Goal: Transaction & Acquisition: Purchase product/service

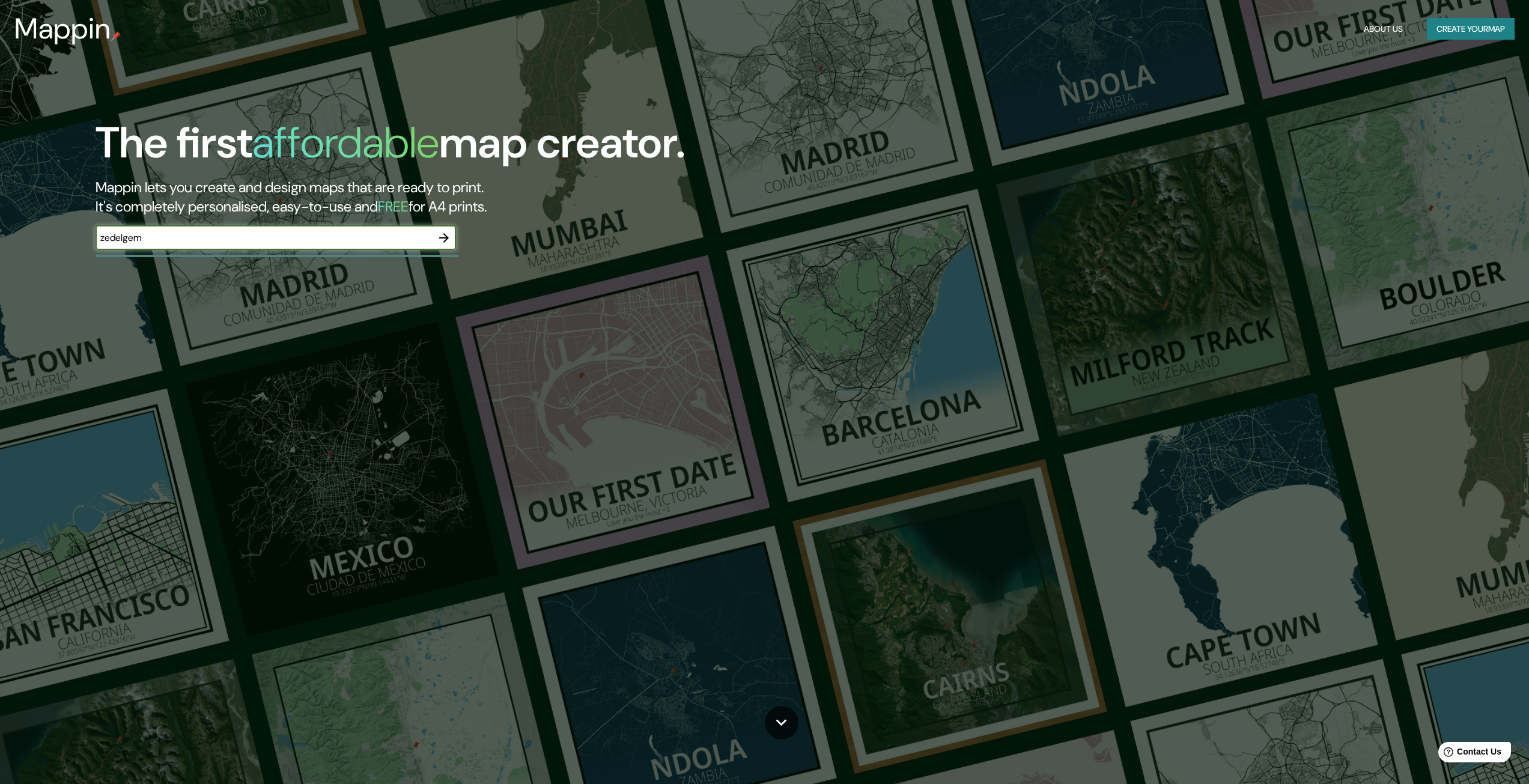
type input "zedelgem"
click at [450, 229] on button "button" at bounding box center [445, 238] width 24 height 24
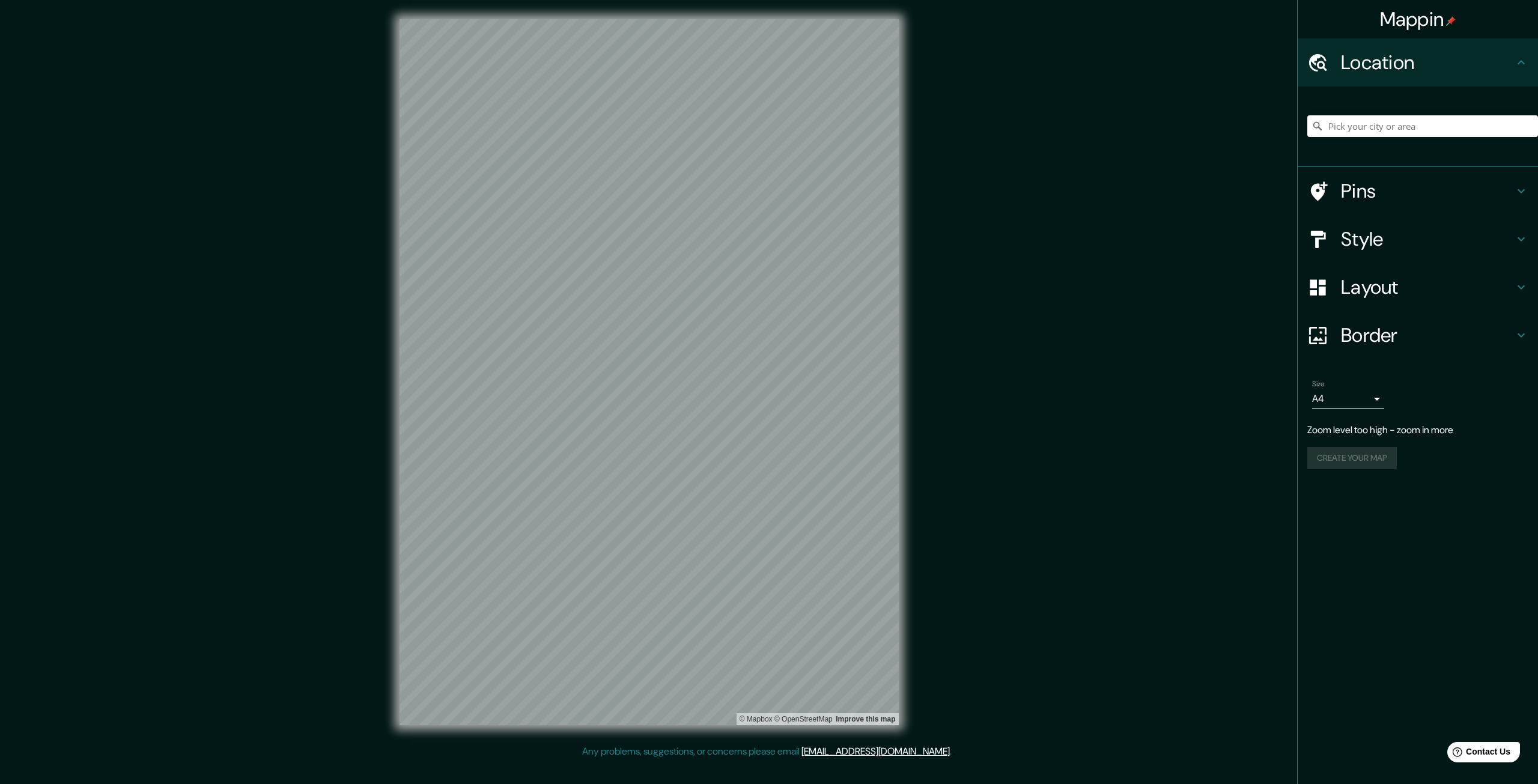
click at [1371, 251] on h4 "Style" at bounding box center [1427, 239] width 173 height 24
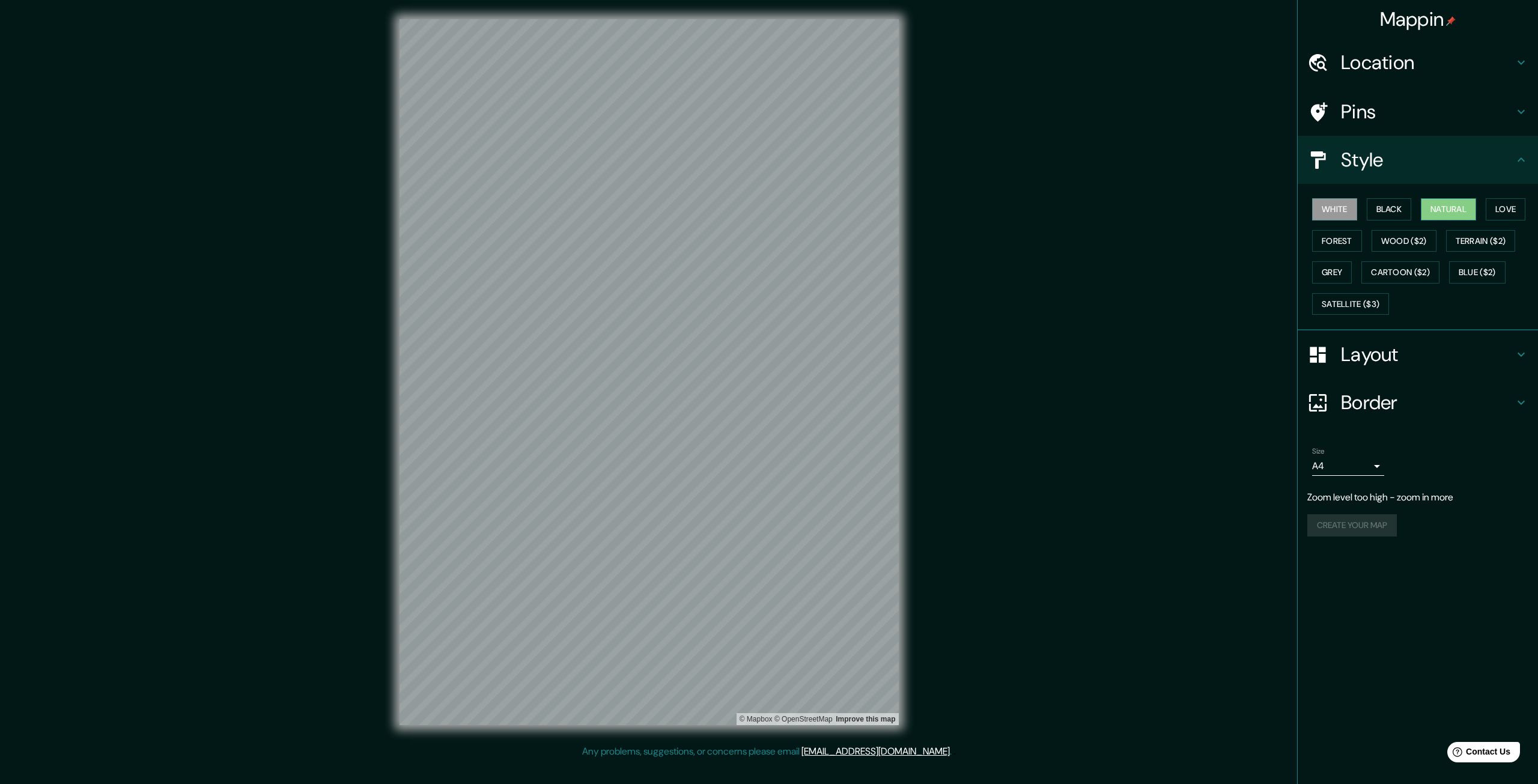
click at [1453, 209] on button "Natural" at bounding box center [1448, 209] width 55 height 22
click at [1496, 208] on button "Love" at bounding box center [1505, 209] width 40 height 22
click at [1345, 234] on button "Forest" at bounding box center [1337, 241] width 50 height 22
click at [1398, 236] on button "Wood ($2)" at bounding box center [1404, 241] width 65 height 22
click at [1368, 50] on h4 "Location" at bounding box center [1427, 63] width 173 height 24
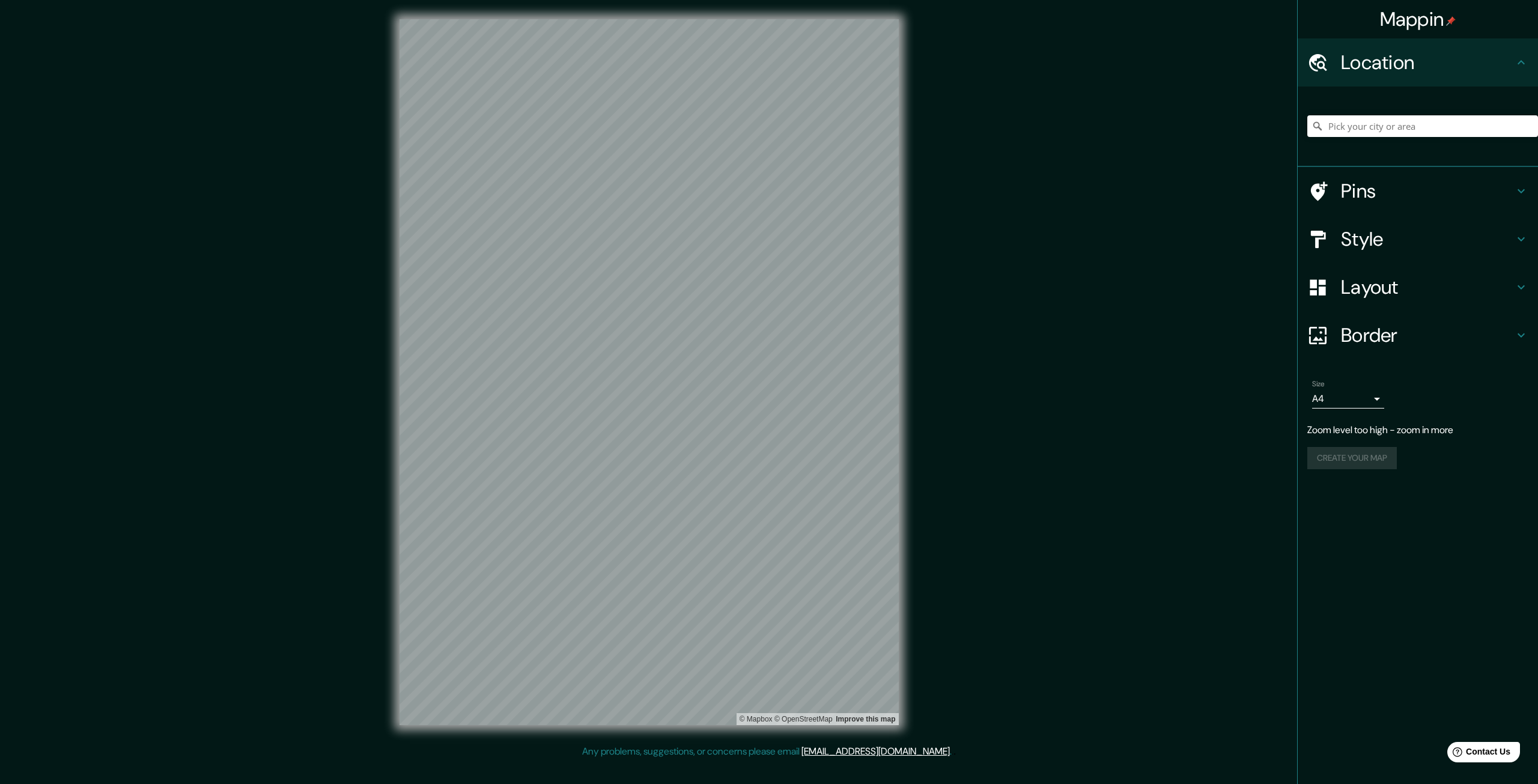
click at [1379, 183] on h4 "Pins" at bounding box center [1427, 191] width 173 height 24
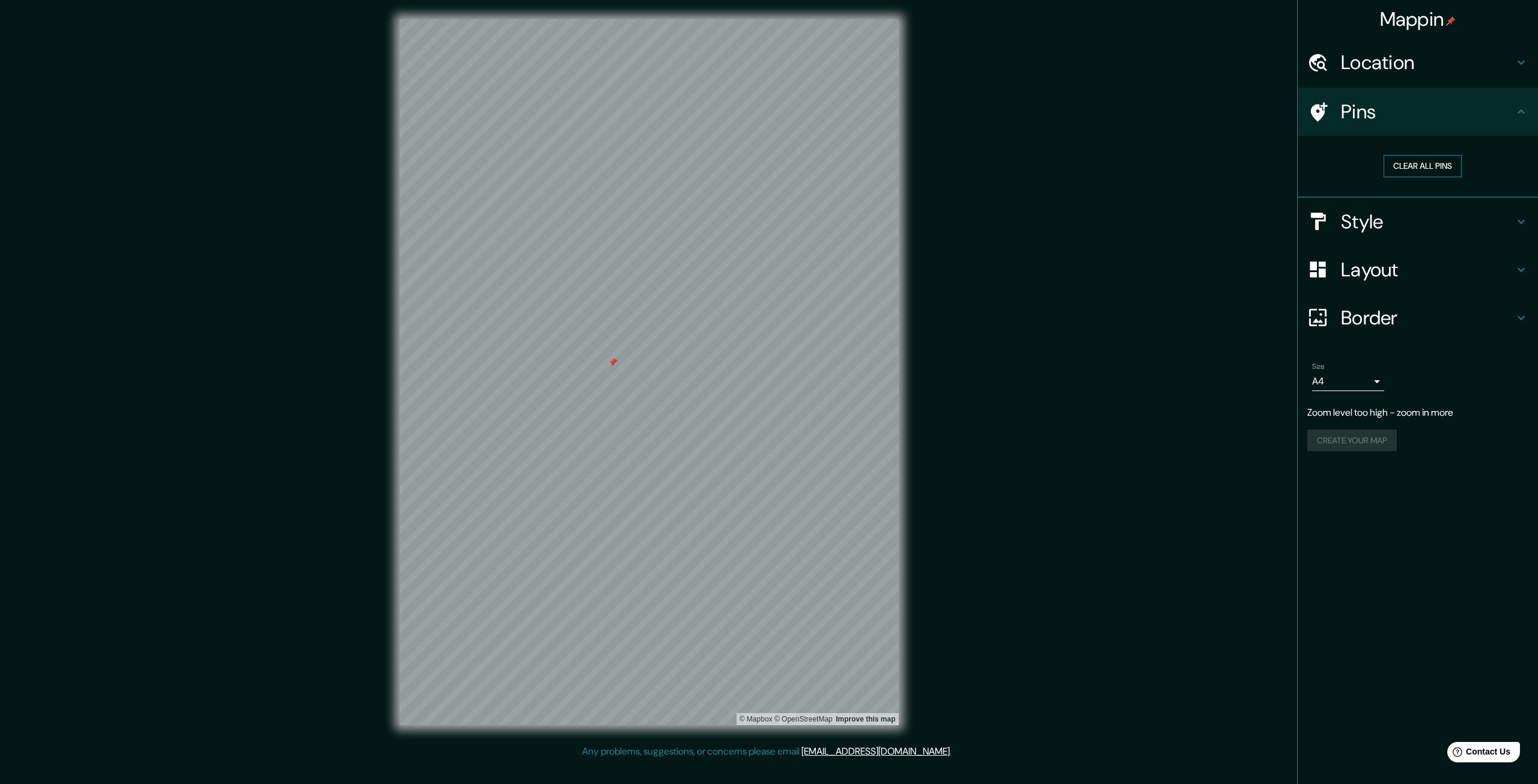
click at [1439, 160] on button "Clear all pins" at bounding box center [1423, 165] width 78 height 22
click at [1409, 301] on div "Border" at bounding box center [1418, 318] width 240 height 48
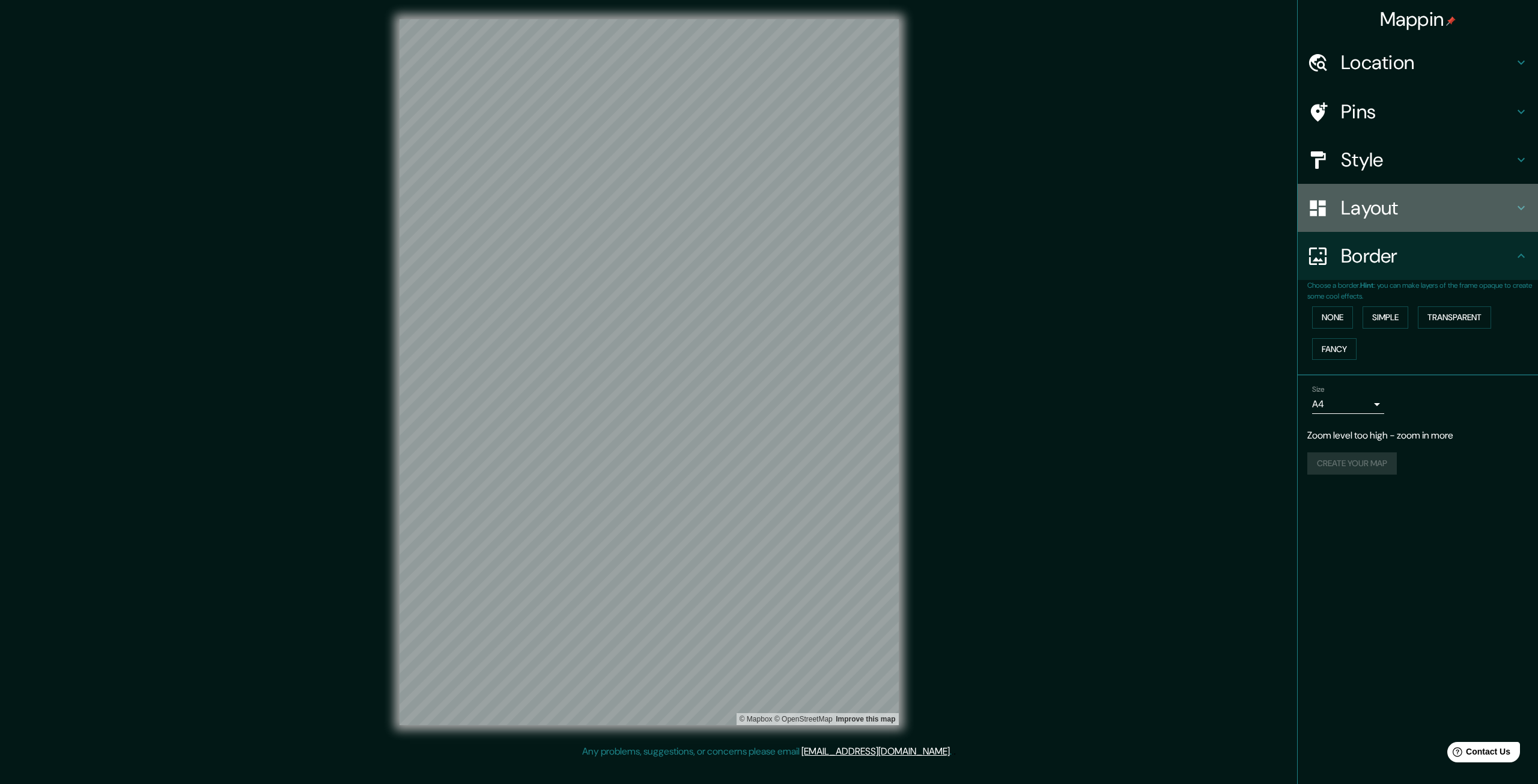
click at [1413, 214] on h4 "Layout" at bounding box center [1427, 208] width 173 height 24
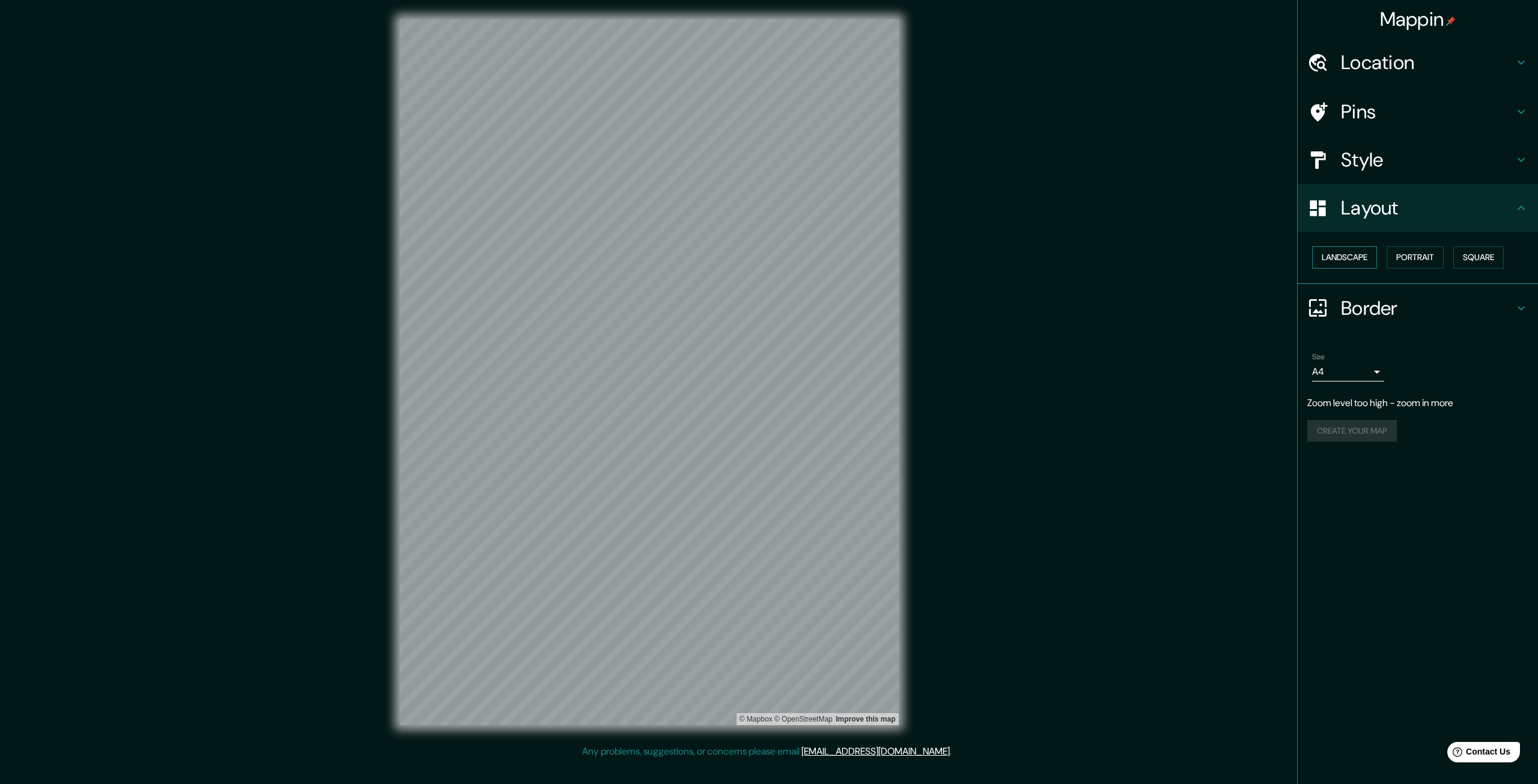
click at [1344, 248] on button "Landscape" at bounding box center [1345, 257] width 65 height 22
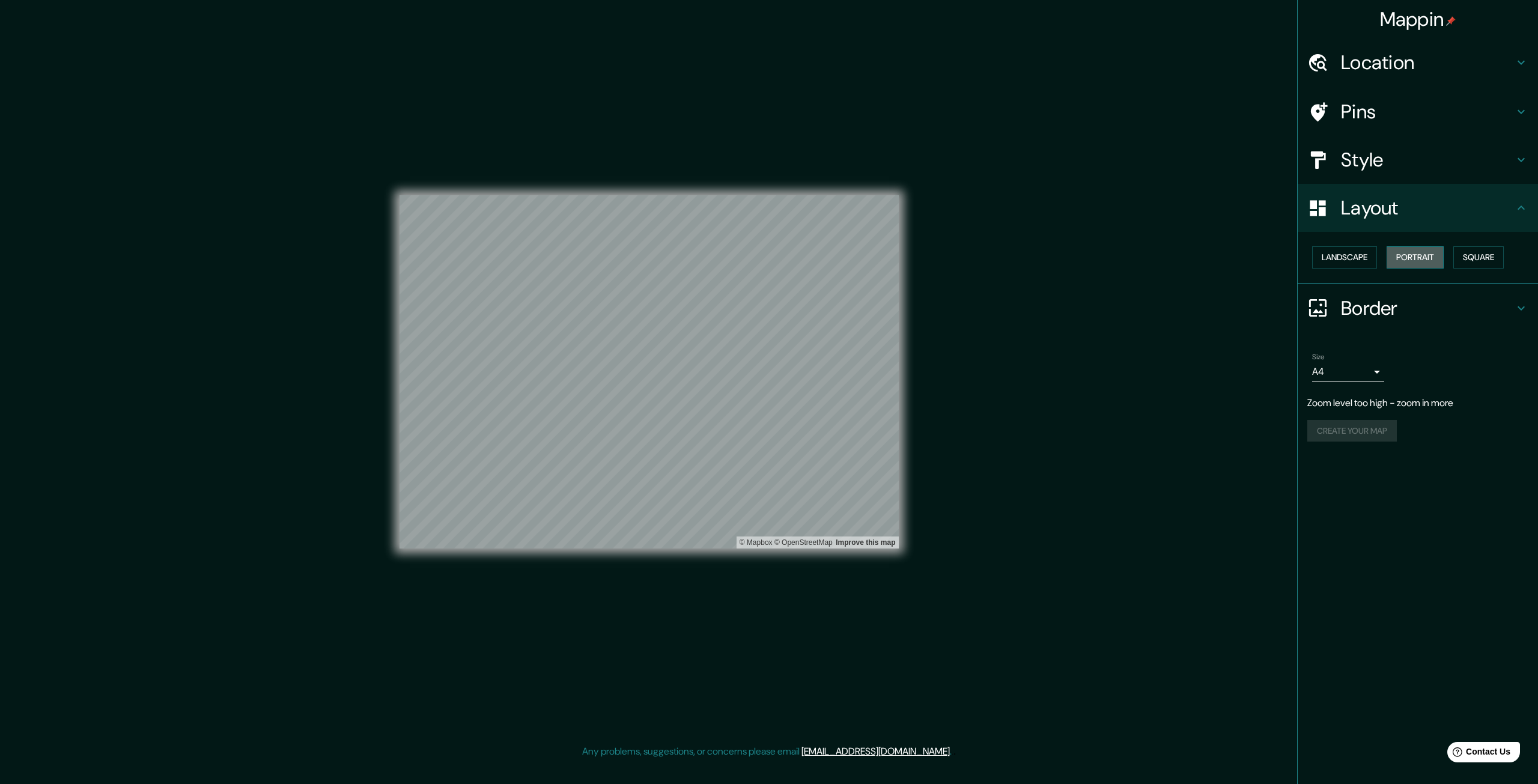
click at [1394, 249] on button "Portrait" at bounding box center [1415, 257] width 57 height 22
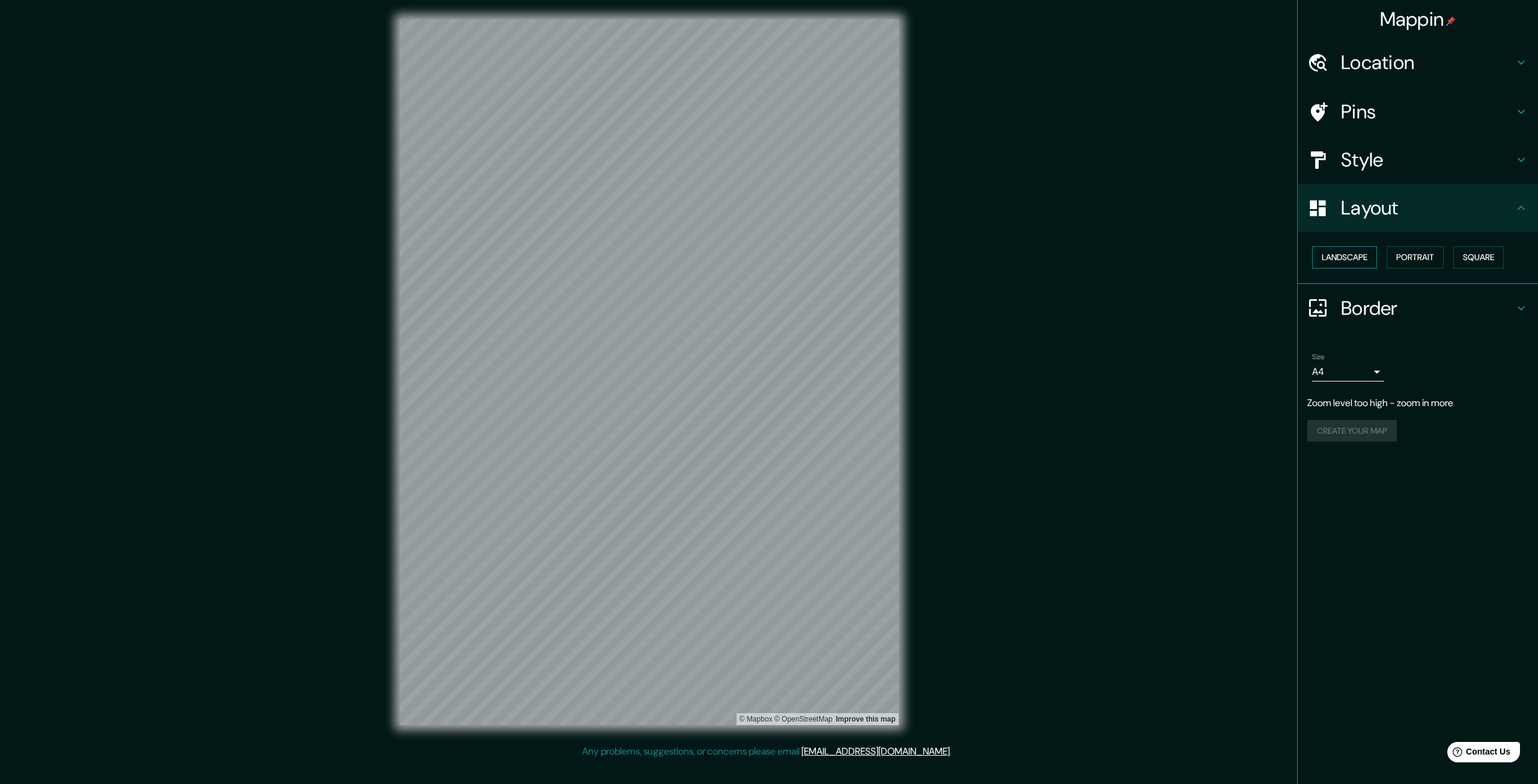
click at [1360, 256] on button "Landscape" at bounding box center [1345, 257] width 65 height 22
